Goal: Share content: Share content

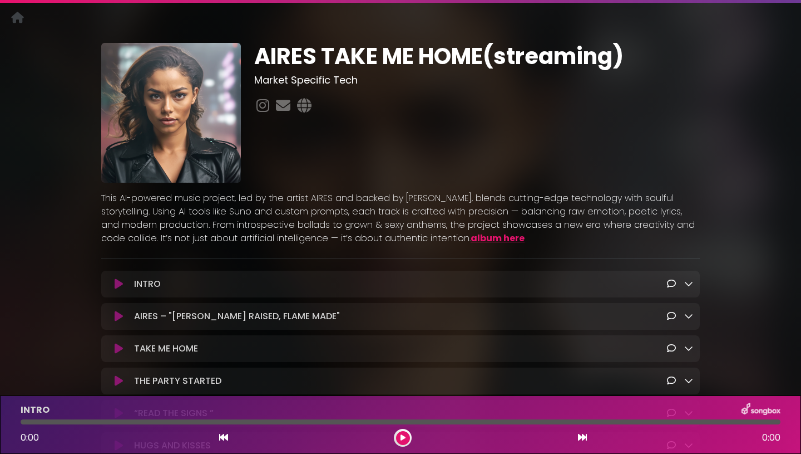
scroll to position [31, 0]
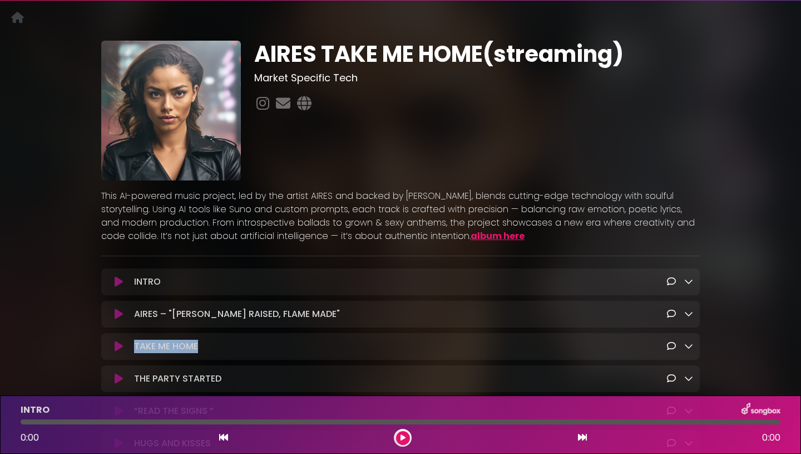
drag, startPoint x: 199, startPoint y: 346, endPoint x: 134, endPoint y: 349, distance: 64.6
click at [134, 349] on div "TAKE ME HOME Loading Track..." at bounding box center [412, 345] width 564 height 13
copy p "TAKE ME HOME"
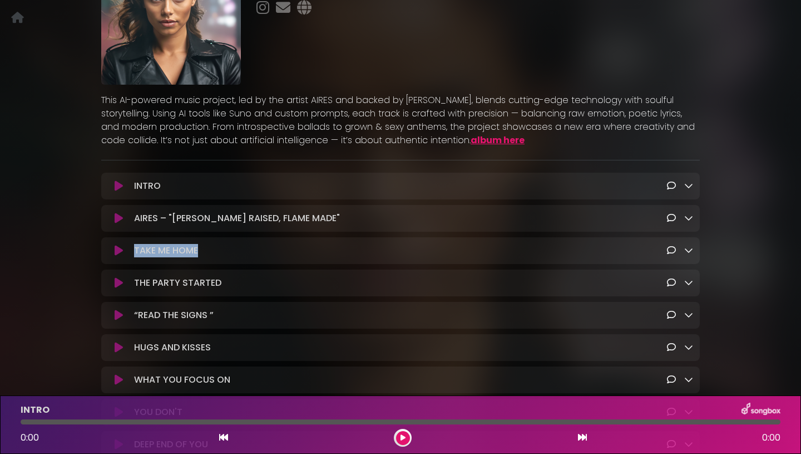
scroll to position [131, 0]
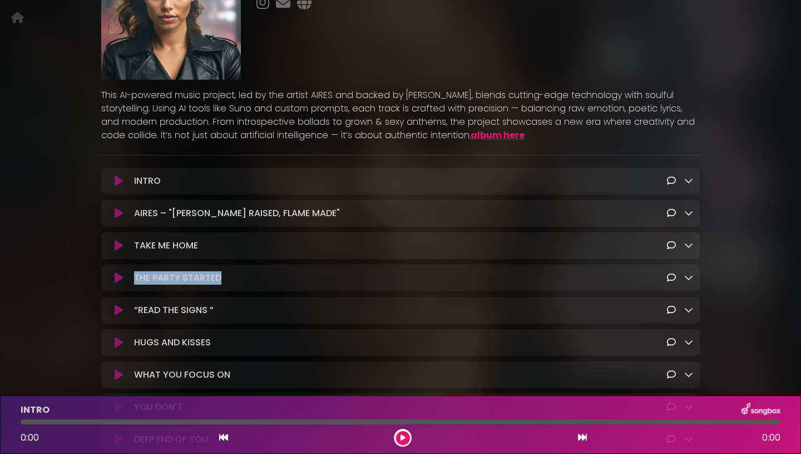
drag, startPoint x: 224, startPoint y: 282, endPoint x: 135, endPoint y: 281, distance: 89.6
click at [135, 281] on div "THE PARTY STARTED Loading Track..." at bounding box center [412, 277] width 564 height 13
copy p "THE PARTY STARTED"
click at [208, 317] on p "“READ THE SIGNS ” Loading Track..." at bounding box center [174, 309] width 80 height 13
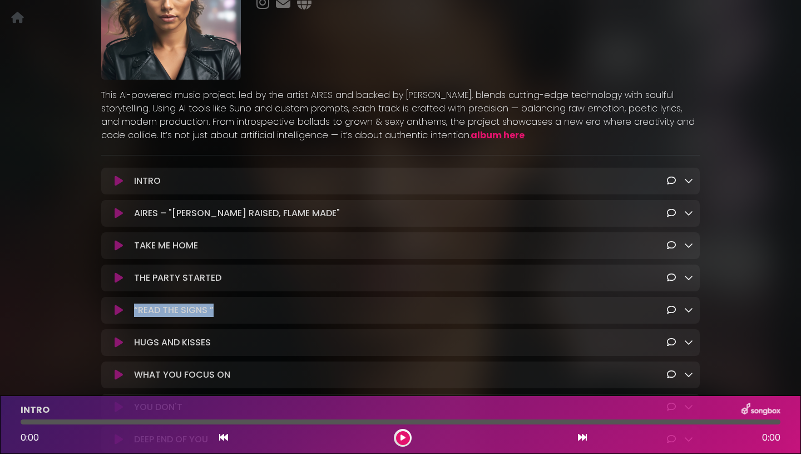
drag, startPoint x: 220, startPoint y: 313, endPoint x: 133, endPoint y: 311, distance: 87.4
click at [133, 311] on div "“READ THE SIGNS ” Loading Track..." at bounding box center [412, 309] width 564 height 13
copy p "“READ THE SIGNS ”"
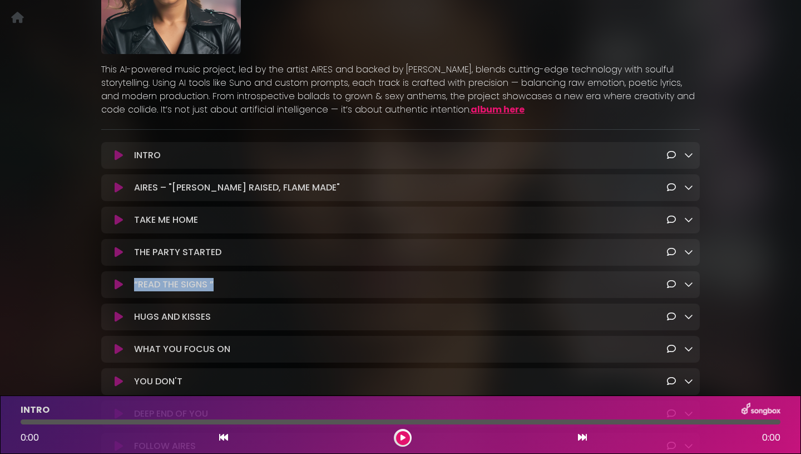
scroll to position [167, 0]
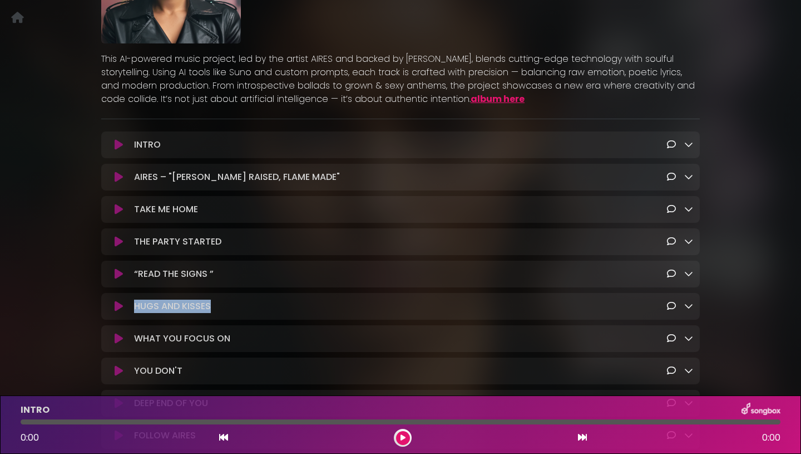
drag, startPoint x: 217, startPoint y: 308, endPoint x: 134, endPoint y: 309, distance: 82.9
click at [134, 309] on div "HUGS AND KISSES Loading Track..." at bounding box center [412, 305] width 564 height 13
copy p "HUGS AND KISSES"
click at [240, 340] on div "WHAT YOU FOCUS ON Loading Track..." at bounding box center [412, 338] width 564 height 13
drag, startPoint x: 235, startPoint y: 341, endPoint x: 135, endPoint y: 346, distance: 100.3
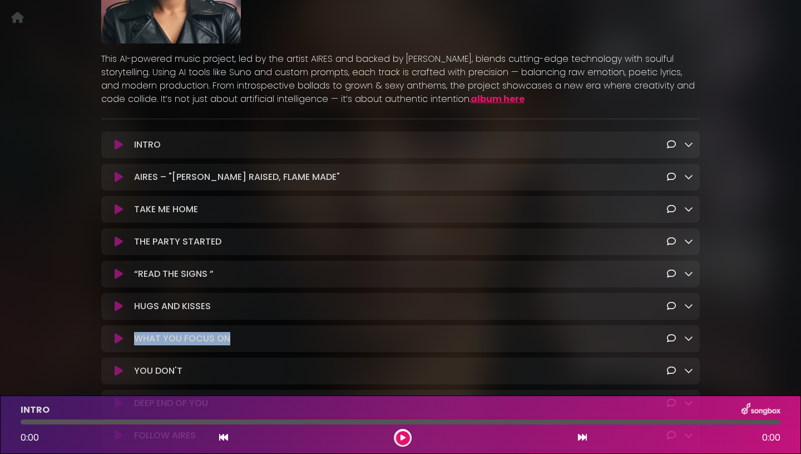
click at [135, 345] on div "WHAT YOU FOCUS ON Loading Track..." at bounding box center [412, 338] width 564 height 13
copy p "WHAT YOU FOCUS ON"
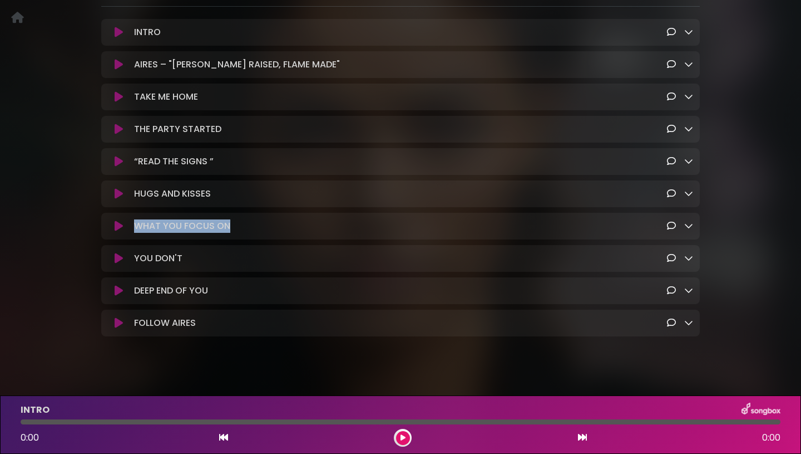
scroll to position [297, 0]
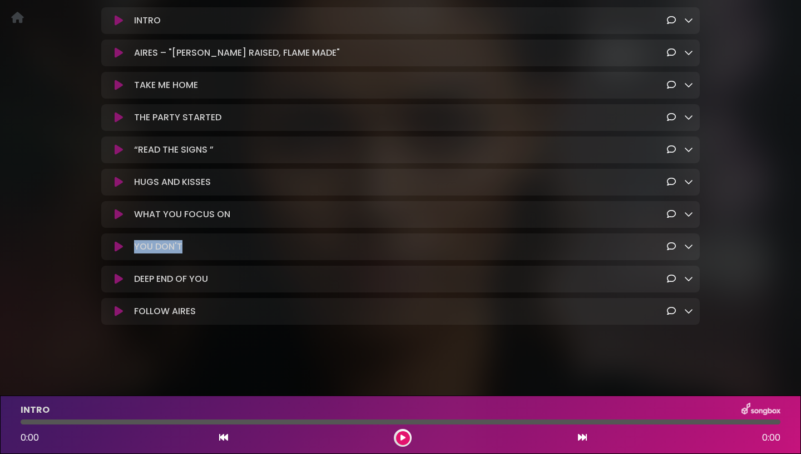
drag, startPoint x: 185, startPoint y: 247, endPoint x: 132, endPoint y: 248, distance: 53.4
click at [132, 248] on div "YOU DON'T Loading Track..." at bounding box center [412, 246] width 564 height 13
copy p "YOU DON'T"
drag, startPoint x: 215, startPoint y: 275, endPoint x: 127, endPoint y: 280, distance: 88.1
click at [127, 280] on div "DEEP END OF YOU Loading Track..." at bounding box center [400, 278] width 585 height 13
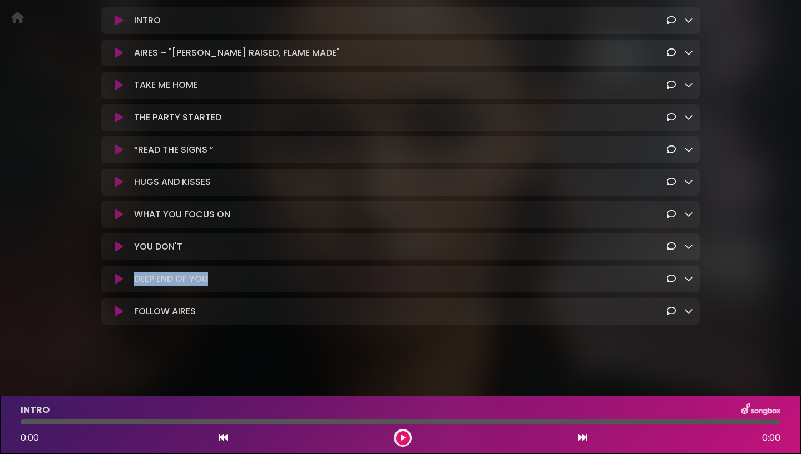
copy div "DEEP END OF YOU"
click at [192, 313] on p "FOLLOW AIRES Loading Track..." at bounding box center [165, 310] width 62 height 13
drag, startPoint x: 198, startPoint y: 313, endPoint x: 134, endPoint y: 311, distance: 64.6
click at [134, 311] on div "FOLLOW AIRES Loading Track..." at bounding box center [412, 310] width 564 height 13
copy p "FOLLOW AIRES"
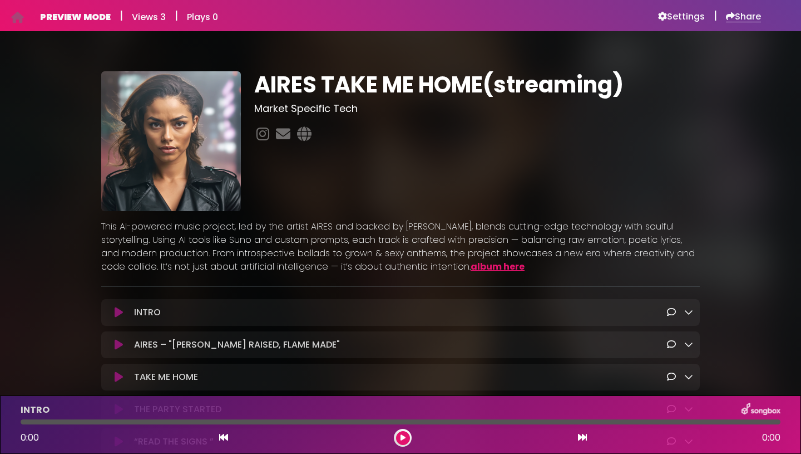
click at [753, 17] on h6 "Share" at bounding box center [743, 16] width 35 height 11
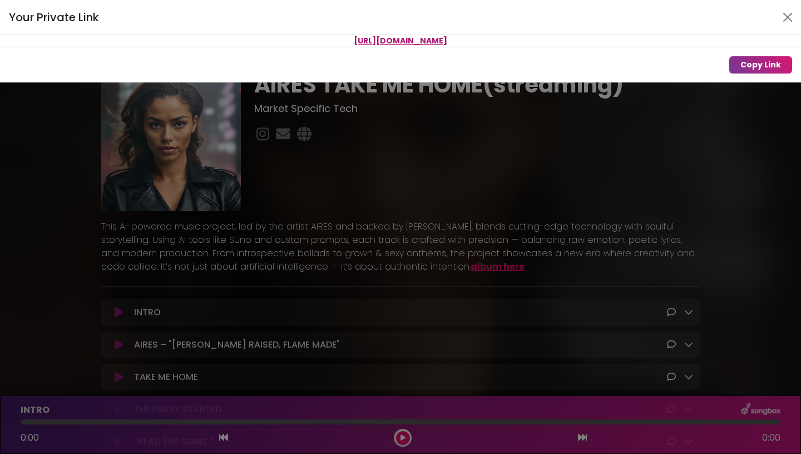
drag, startPoint x: 596, startPoint y: 34, endPoint x: 593, endPoint y: 27, distance: 7.8
click at [590, 33] on div "Your Private Link" at bounding box center [400, 17] width 801 height 35
drag, startPoint x: 220, startPoint y: 45, endPoint x: 551, endPoint y: 50, distance: 331.1
click at [551, 50] on div "Your Private Link https://songbox.com/s/MqRReiOo7oU9LVip1sJSAMiXzRLGd4GvFMCEmTZ…" at bounding box center [400, 41] width 801 height 82
click at [752, 65] on button "Copy Link" at bounding box center [761, 64] width 63 height 17
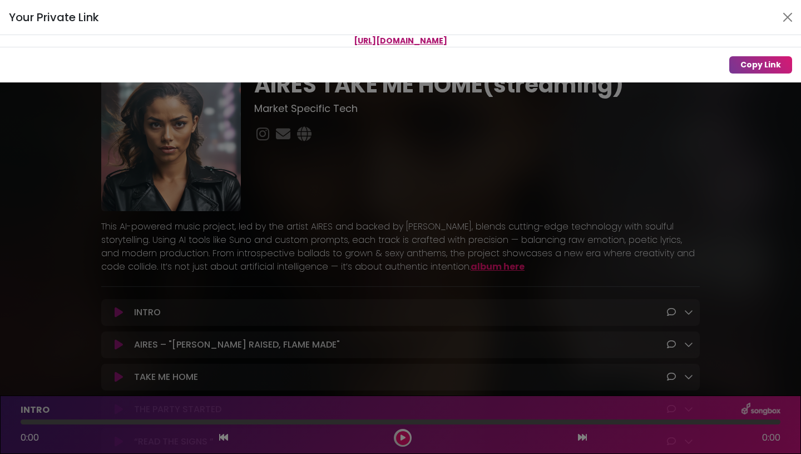
drag, startPoint x: 297, startPoint y: 347, endPoint x: 204, endPoint y: 335, distance: 94.2
click at [203, 336] on div "Your Private Link https://songbox.com/s/MqRReiOo7oU9LVip1sJSAMiXzRLGd4GvFMCEmTZ…" at bounding box center [400, 227] width 801 height 454
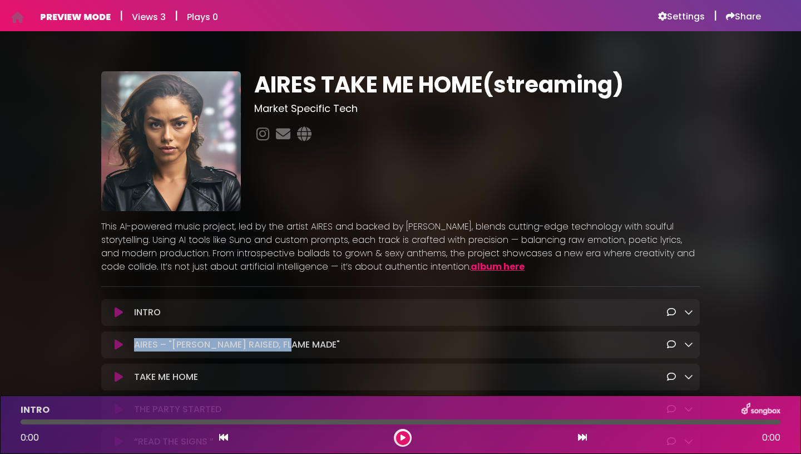
drag, startPoint x: 294, startPoint y: 348, endPoint x: 134, endPoint y: 336, distance: 160.7
click at [130, 338] on div "AIRES – "RIVA RAISED, FLAME MADE" Loading Track..." at bounding box center [412, 344] width 564 height 13
copy p "AIRES – "[PERSON_NAME] RAISED, FLAME MADE""
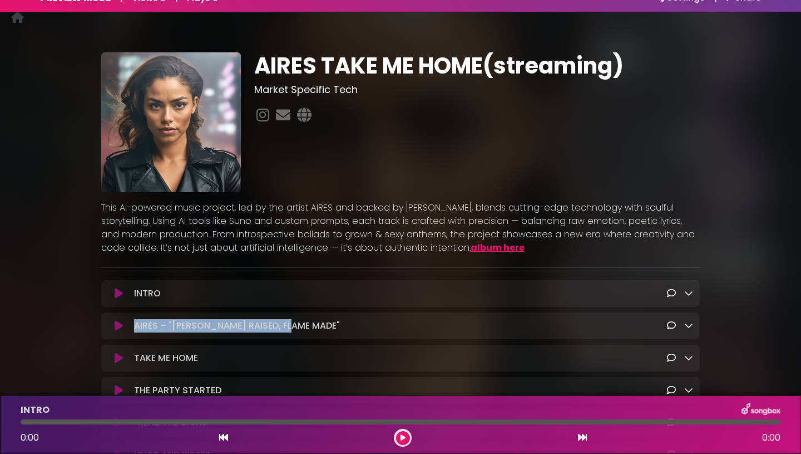
copy p "AIRES – "[PERSON_NAME] RAISED, FLAME MADE""
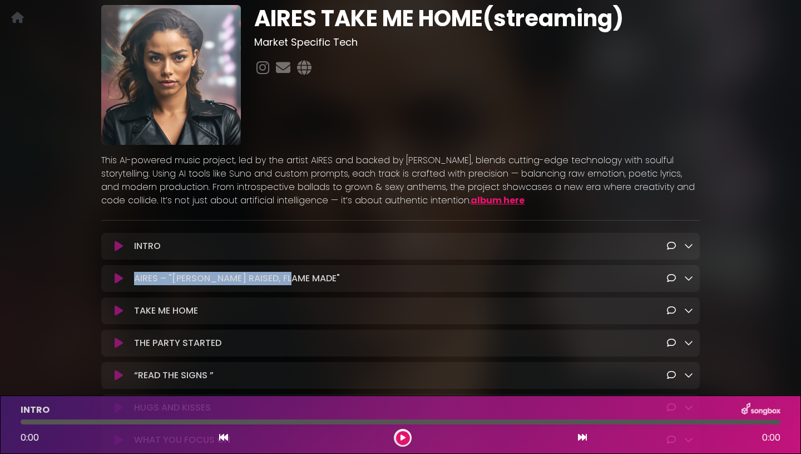
scroll to position [70, 0]
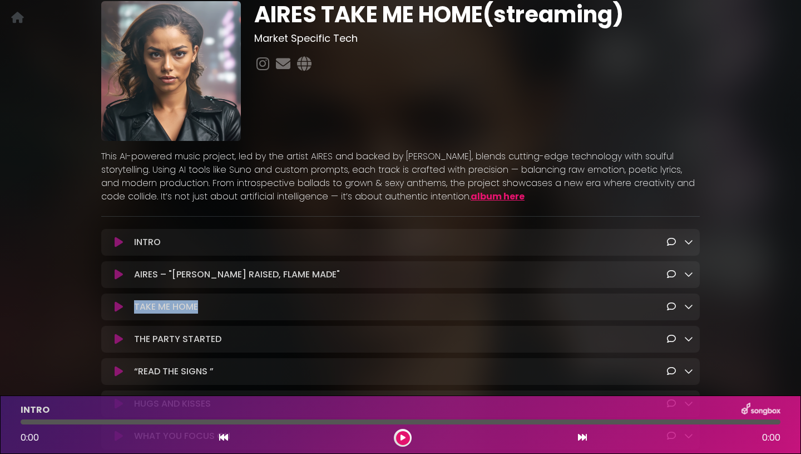
drag, startPoint x: 199, startPoint y: 308, endPoint x: 132, endPoint y: 308, distance: 66.8
click at [132, 308] on div "TAKE ME HOME Loading Track..." at bounding box center [412, 306] width 564 height 13
copy p "TAKE ME HOME"
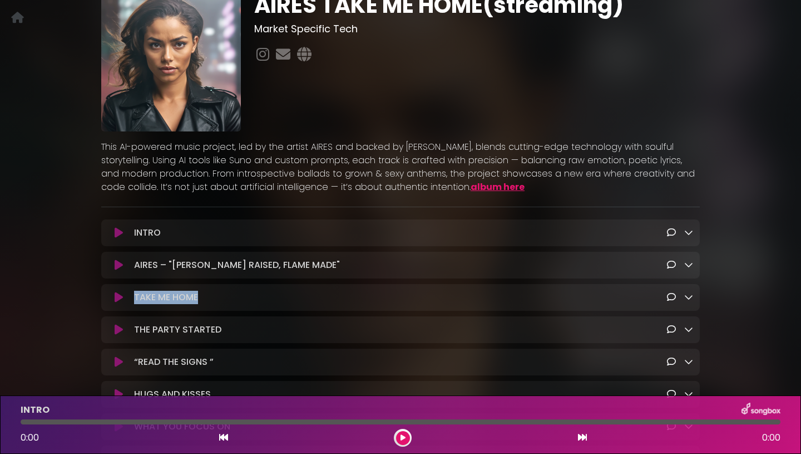
scroll to position [84, 0]
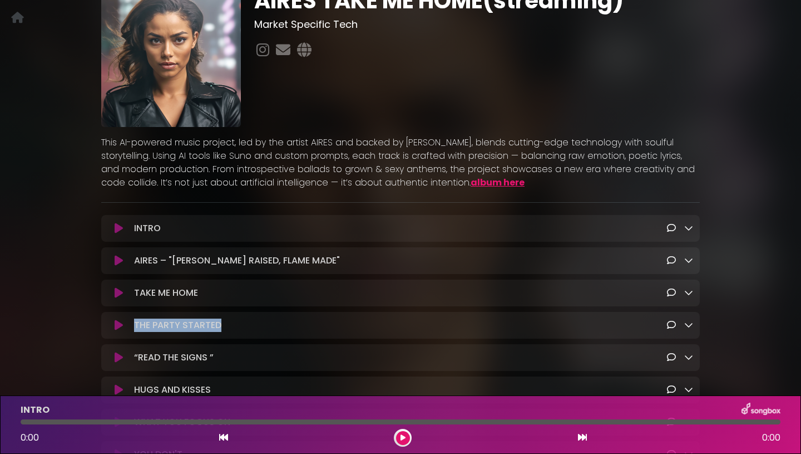
drag, startPoint x: 225, startPoint y: 329, endPoint x: 132, endPoint y: 330, distance: 93.5
click at [132, 330] on div "THE PARTY STARTED Loading Track..." at bounding box center [412, 324] width 564 height 13
copy p "THE PARTY STARTED"
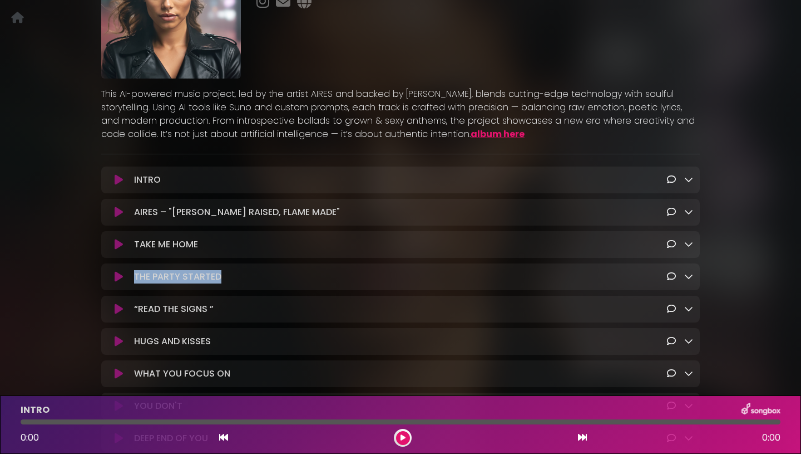
scroll to position [146, 0]
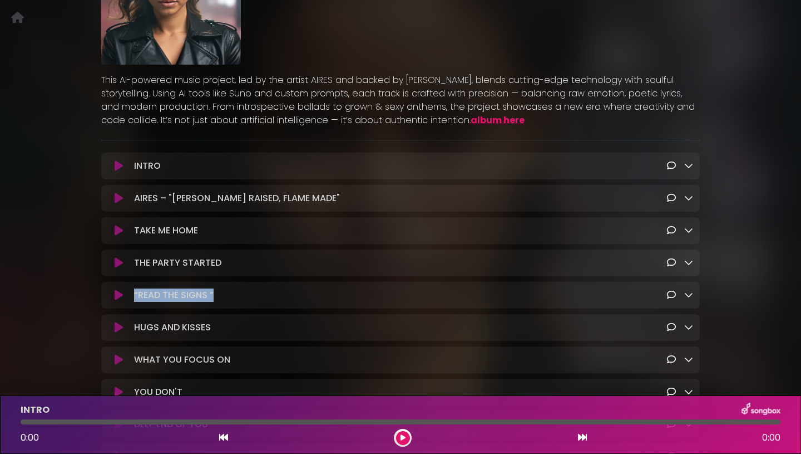
drag, startPoint x: 221, startPoint y: 294, endPoint x: 130, endPoint y: 294, distance: 91.8
click at [130, 294] on div "“READ THE SIGNS ” Loading Track..." at bounding box center [412, 294] width 564 height 13
copy p "“READ THE SIGNS ”"
drag, startPoint x: 212, startPoint y: 332, endPoint x: 130, endPoint y: 329, distance: 81.8
click at [130, 329] on div "HUGS AND KISSES Loading Track..." at bounding box center [412, 327] width 564 height 13
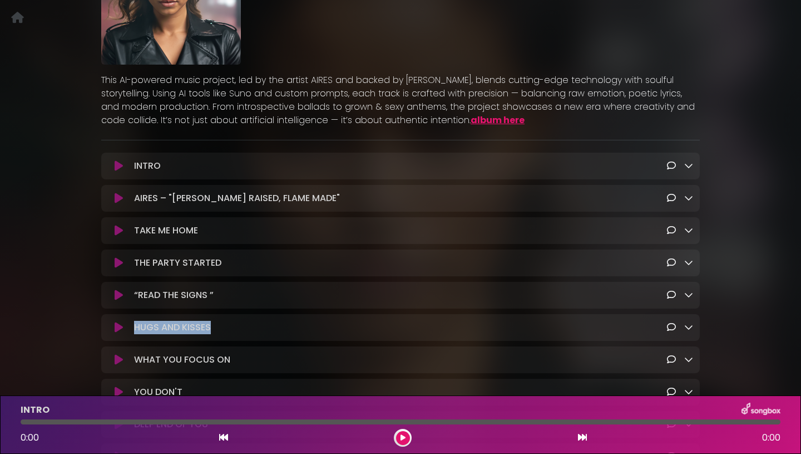
copy p "HUGS AND KISSES"
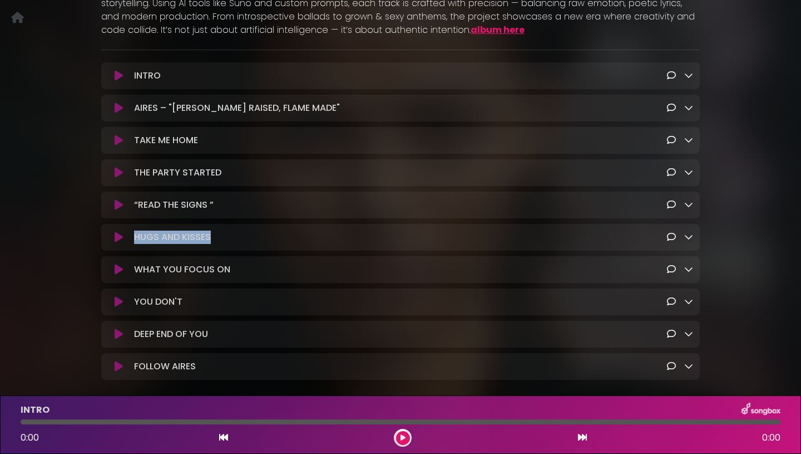
scroll to position [241, 0]
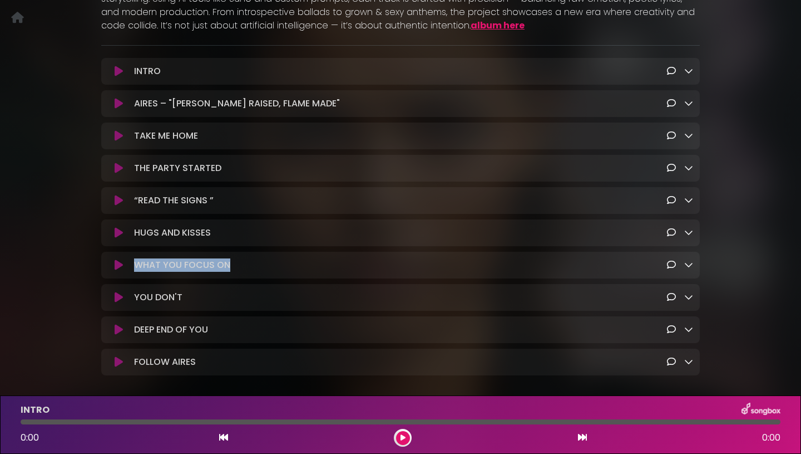
drag, startPoint x: 234, startPoint y: 268, endPoint x: 132, endPoint y: 263, distance: 101.9
click at [132, 263] on div "WHAT YOU FOCUS ON Loading Track..." at bounding box center [412, 264] width 564 height 13
copy p "WHAT YOU FOCUS ON"
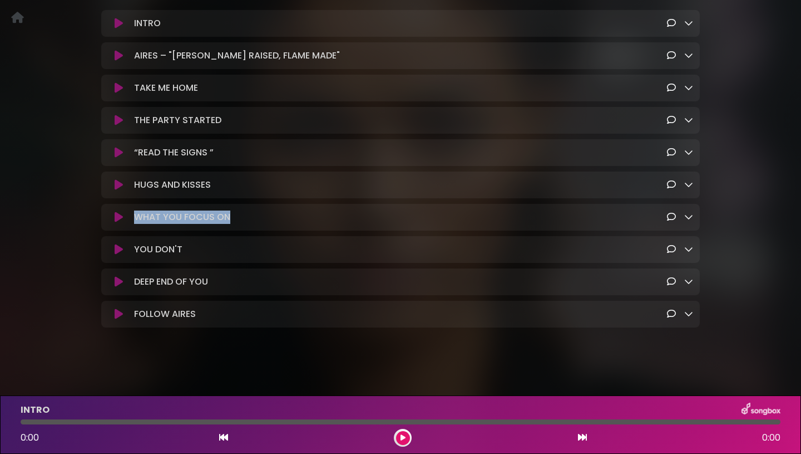
scroll to position [297, 0]
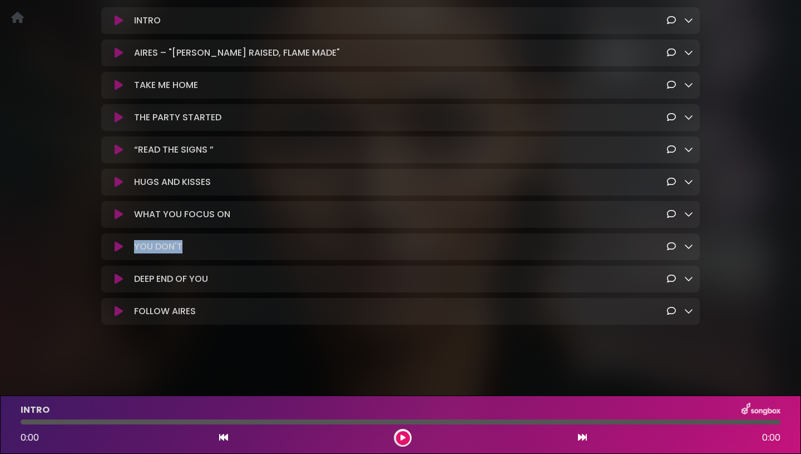
drag, startPoint x: 180, startPoint y: 248, endPoint x: 133, endPoint y: 249, distance: 47.3
click at [134, 249] on p "YOU DON'T Loading Track..." at bounding box center [158, 246] width 48 height 13
copy p "YOU DON'T"
drag, startPoint x: 212, startPoint y: 277, endPoint x: 132, endPoint y: 275, distance: 80.2
click at [132, 275] on div "DEEP END OF YOU Loading Track..." at bounding box center [412, 278] width 564 height 13
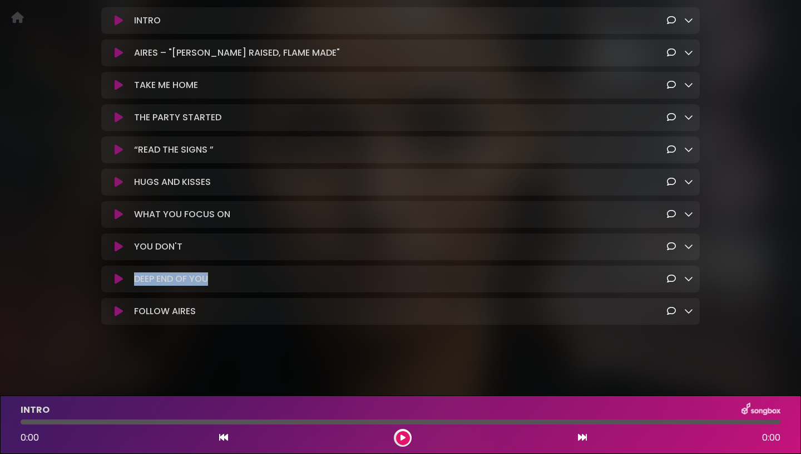
copy p "DEEP END OF YOU"
drag, startPoint x: 203, startPoint y: 317, endPoint x: 132, endPoint y: 307, distance: 71.5
click at [132, 307] on div "FOLLOW AIRES Loading Track..." at bounding box center [412, 310] width 564 height 13
copy p "FOLLOW AIRES"
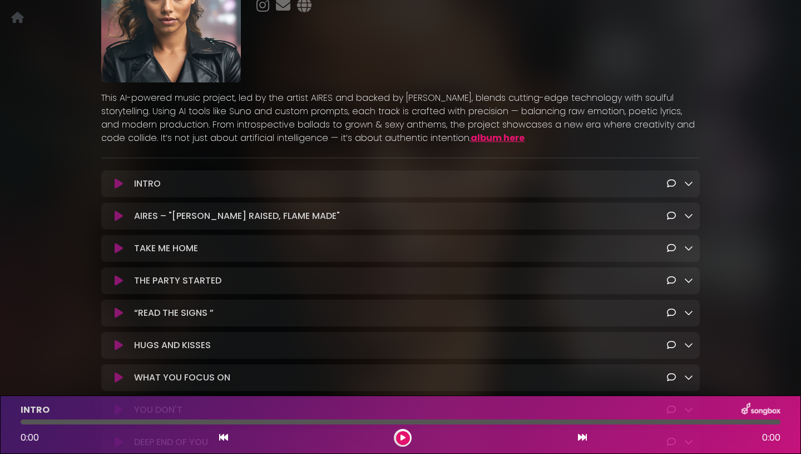
scroll to position [0, 0]
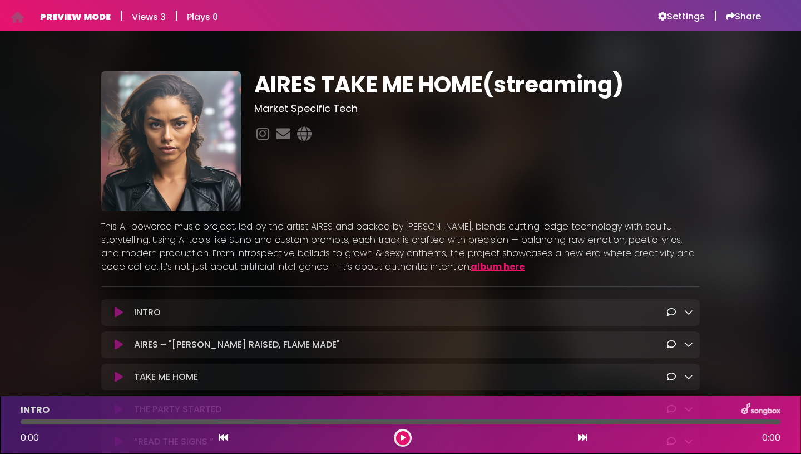
click at [235, 331] on div "AIRES – "RIVA RAISED, FLAME MADE" Loading Track..." at bounding box center [400, 344] width 599 height 27
drag, startPoint x: 298, startPoint y: 348, endPoint x: 131, endPoint y: 344, distance: 166.4
click at [131, 344] on div "AIRES – "RIVA RAISED, FLAME MADE" Loading Track..." at bounding box center [412, 344] width 564 height 13
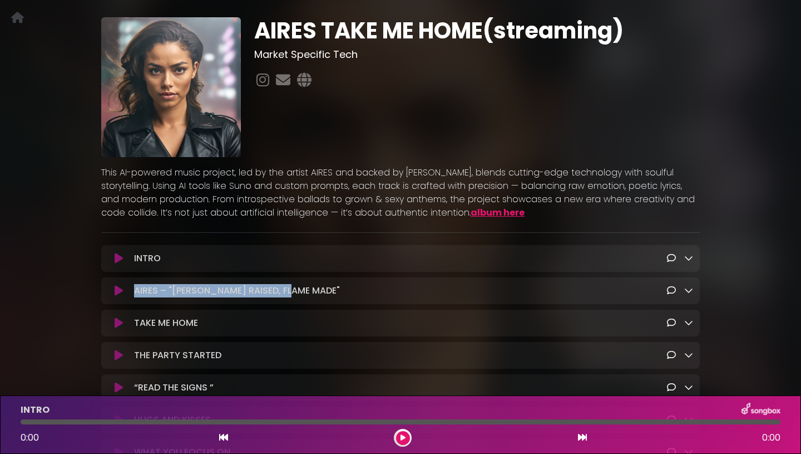
scroll to position [85, 0]
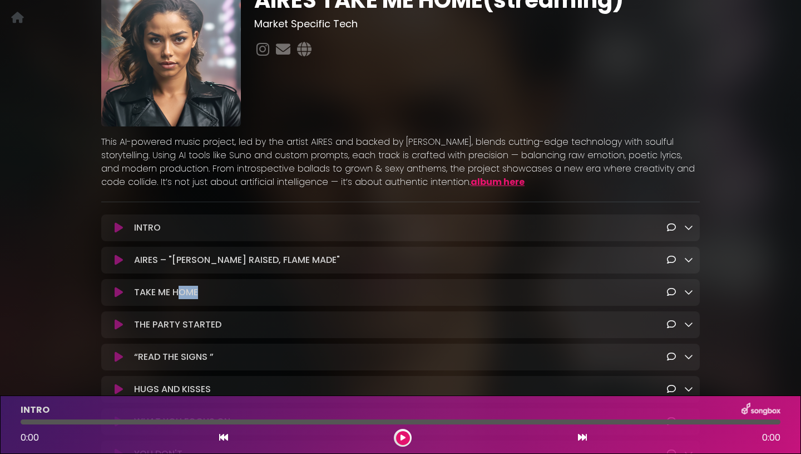
drag, startPoint x: 214, startPoint y: 293, endPoint x: 179, endPoint y: 291, distance: 34.6
click at [179, 291] on div "TAKE ME HOME Loading Track..." at bounding box center [412, 291] width 564 height 13
click at [182, 292] on p "TAKE ME HOME Loading Track..." at bounding box center [166, 291] width 64 height 13
drag, startPoint x: 133, startPoint y: 293, endPoint x: 208, endPoint y: 288, distance: 74.7
click at [208, 289] on div "TAKE ME HOME Loading Track..." at bounding box center [412, 291] width 564 height 13
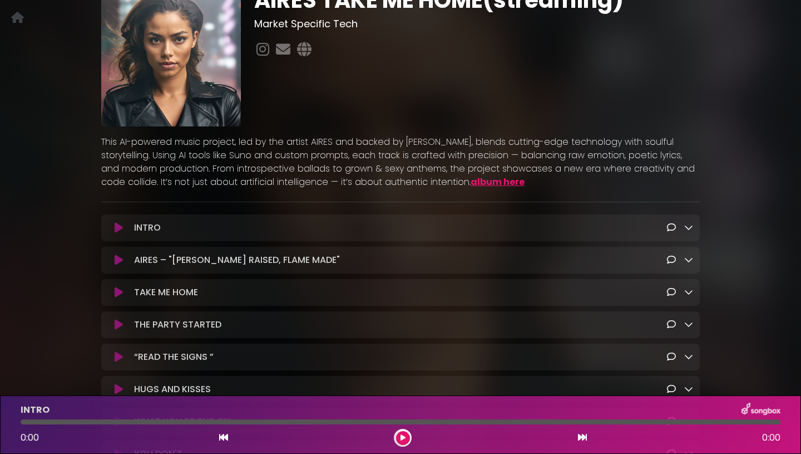
click at [210, 333] on div "THE PARTY STARTED Loading Track..." at bounding box center [400, 324] width 599 height 27
drag, startPoint x: 222, startPoint y: 326, endPoint x: 129, endPoint y: 324, distance: 93.5
click at [129, 324] on div "THE PARTY STARTED Loading Track..." at bounding box center [400, 324] width 585 height 13
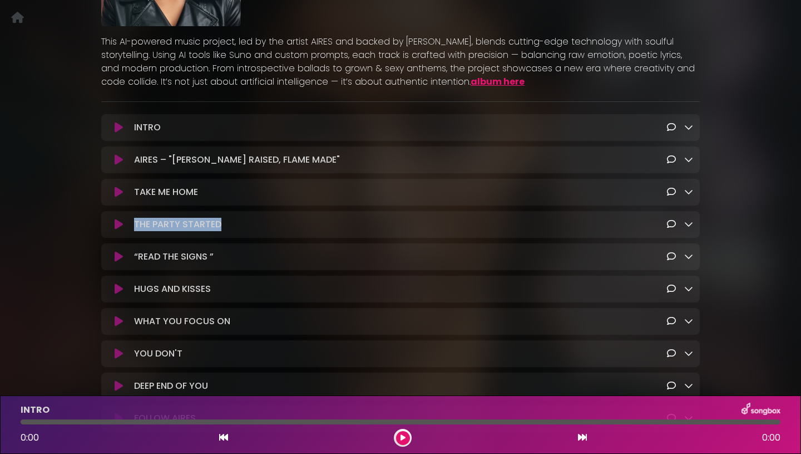
scroll to position [214, 0]
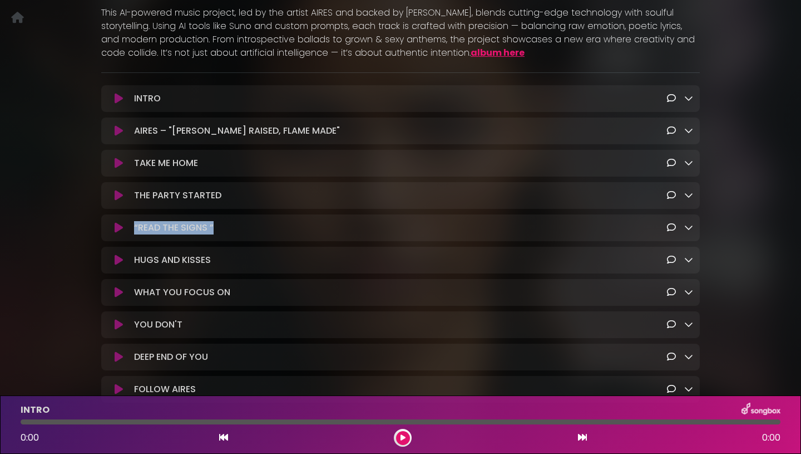
drag, startPoint x: 134, startPoint y: 229, endPoint x: 215, endPoint y: 227, distance: 81.3
click at [215, 227] on div "“READ THE SIGNS ” Loading Track..." at bounding box center [412, 227] width 564 height 13
drag, startPoint x: 215, startPoint y: 260, endPoint x: 133, endPoint y: 260, distance: 81.8
click at [132, 260] on div "HUGS AND KISSES Loading Track..." at bounding box center [412, 259] width 564 height 13
click at [141, 259] on p "HUGS AND KISSES Loading Track..." at bounding box center [172, 259] width 77 height 13
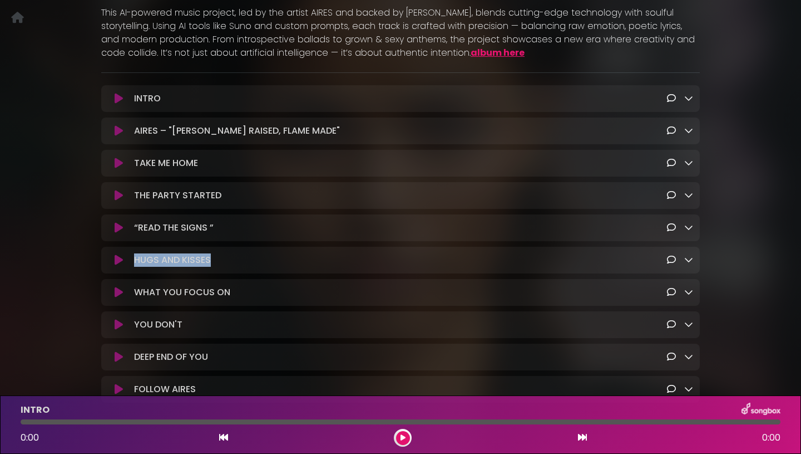
drag, startPoint x: 215, startPoint y: 263, endPoint x: 132, endPoint y: 264, distance: 82.4
click at [132, 264] on div "HUGS AND KISSES Loading Track..." at bounding box center [412, 259] width 564 height 13
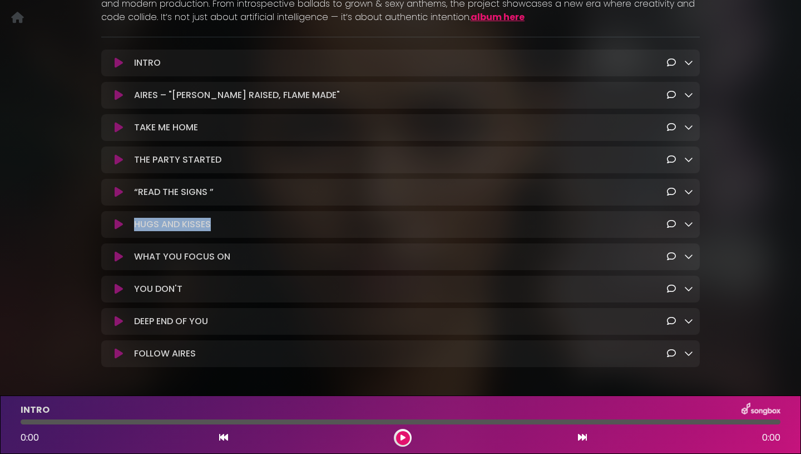
scroll to position [250, 0]
drag, startPoint x: 242, startPoint y: 258, endPoint x: 134, endPoint y: 258, distance: 108.5
click at [134, 258] on div "WHAT YOU FOCUS ON Loading Track..." at bounding box center [412, 255] width 564 height 13
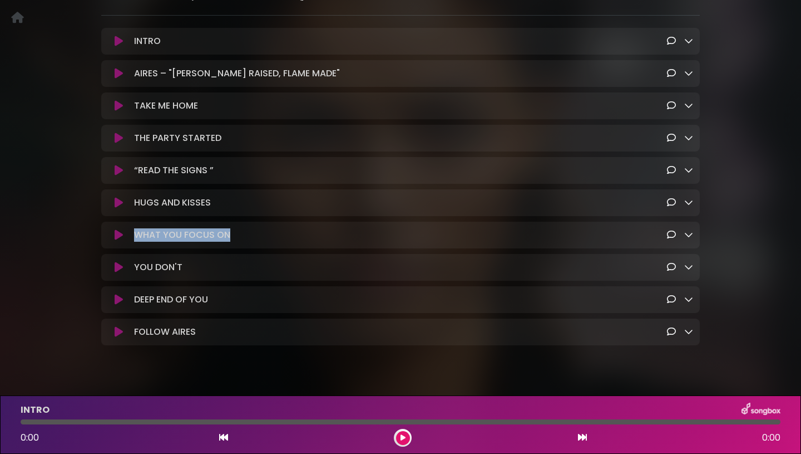
scroll to position [283, 0]
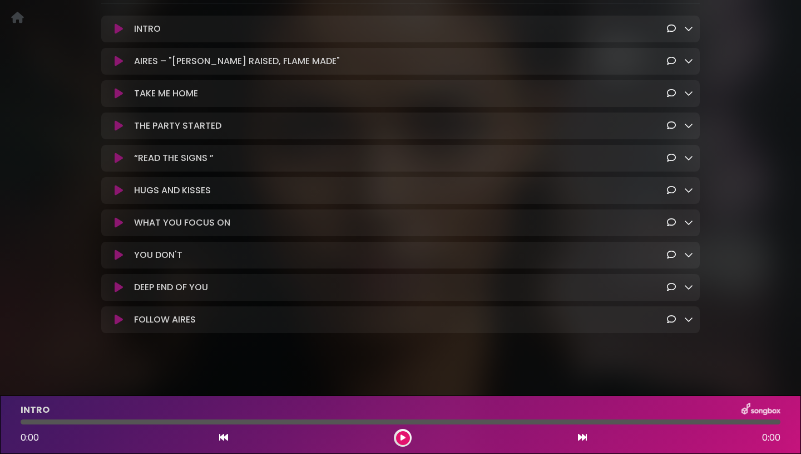
click at [185, 260] on div "YOU DON'T Loading Track..." at bounding box center [412, 254] width 564 height 13
drag, startPoint x: 185, startPoint y: 259, endPoint x: 128, endPoint y: 258, distance: 56.8
click at [128, 258] on div "YOU DON'T Loading Track..." at bounding box center [400, 254] width 585 height 13
drag, startPoint x: 216, startPoint y: 293, endPoint x: 131, endPoint y: 291, distance: 84.6
click at [131, 291] on div "DEEP END OF YOU Loading Track..." at bounding box center [412, 286] width 564 height 13
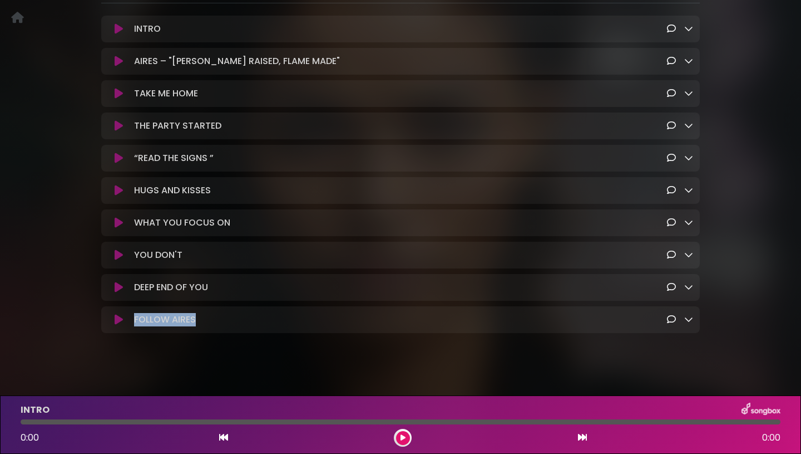
drag, startPoint x: 203, startPoint y: 325, endPoint x: 134, endPoint y: 324, distance: 69.0
click at [134, 324] on div "FOLLOW AIRES Loading Track..." at bounding box center [412, 319] width 564 height 13
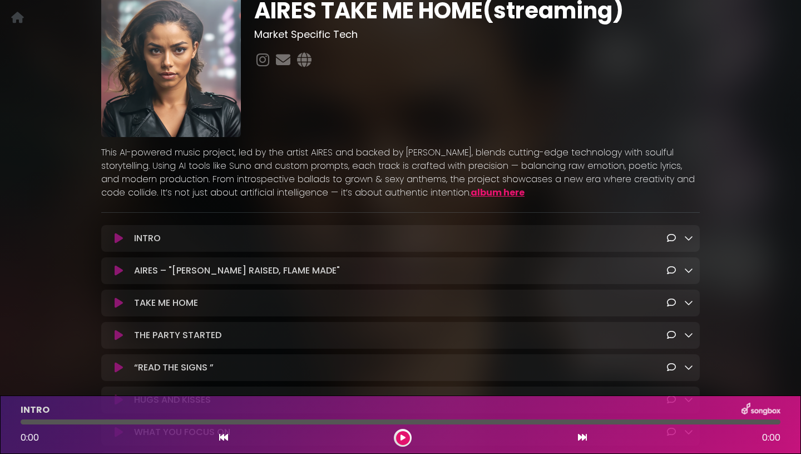
scroll to position [0, 0]
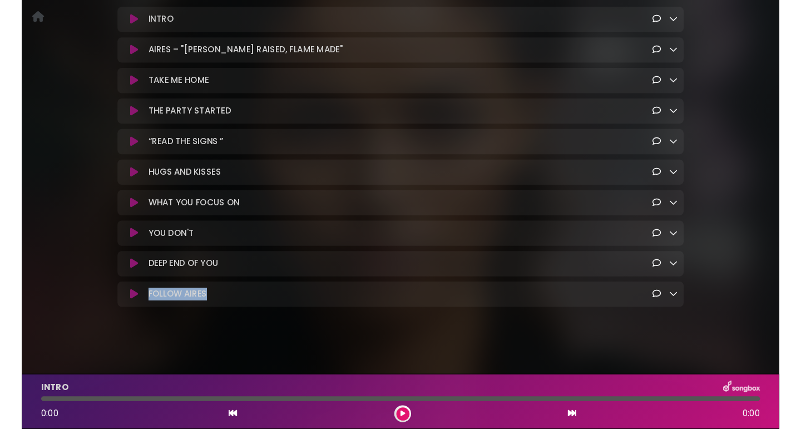
scroll to position [258, 0]
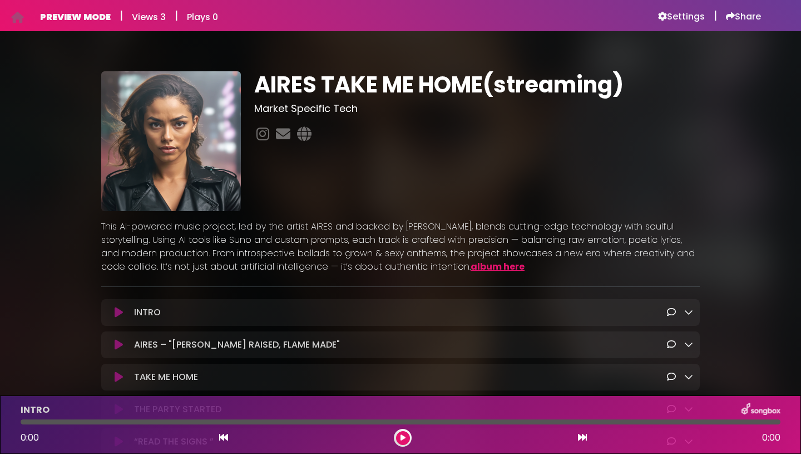
scroll to position [258, 0]
click at [684, 18] on h6 "Settings" at bounding box center [681, 16] width 47 height 11
